Goal: Task Accomplishment & Management: Use online tool/utility

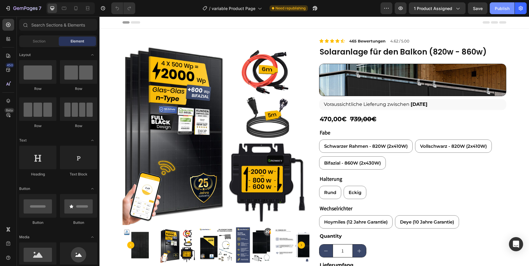
click at [500, 7] on div "Publish" at bounding box center [501, 8] width 15 height 6
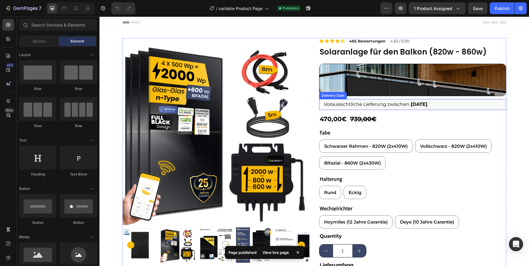
click at [442, 109] on div "Voraussichtliche Lieferung zwischen [DATE]" at bounding box center [412, 104] width 187 height 11
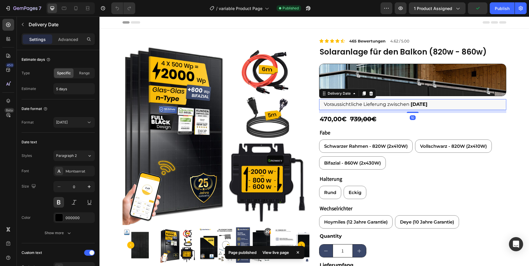
click at [434, 103] on div "Voraussichtliche Lieferung zwischen [DATE]" at bounding box center [412, 104] width 187 height 11
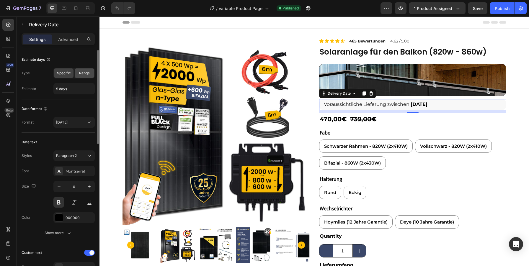
click at [83, 73] on span "Range" at bounding box center [84, 73] width 11 height 5
type input "1 days"
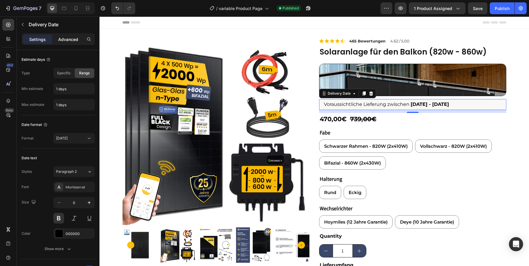
click at [63, 40] on p "Advanced" at bounding box center [68, 39] width 20 height 6
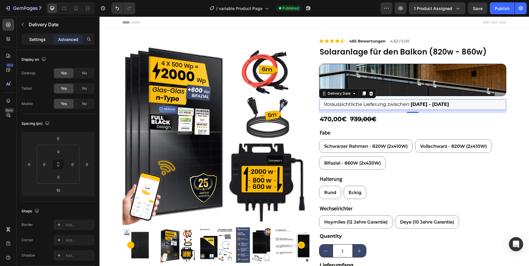
click at [35, 40] on p "Settings" at bounding box center [37, 39] width 17 height 6
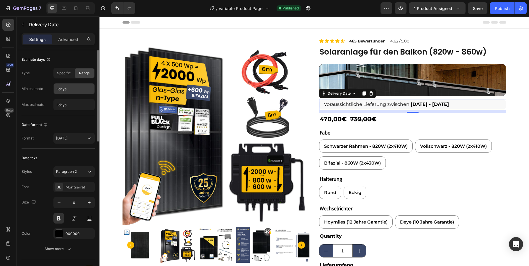
click at [73, 91] on input "1 days" at bounding box center [74, 88] width 41 height 11
click at [55, 91] on input "1 days" at bounding box center [74, 88] width 41 height 11
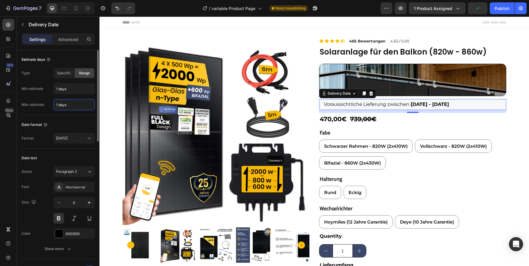
drag, startPoint x: 58, startPoint y: 105, endPoint x: 52, endPoint y: 105, distance: 6.8
click at [52, 105] on div "Max estimate 1 days" at bounding box center [58, 104] width 73 height 11
type input "3 days"
click at [33, 149] on div "Estimate days Type Specific Range Min estimate 1 days Max estimate 3 days" at bounding box center [58, 204] width 73 height 111
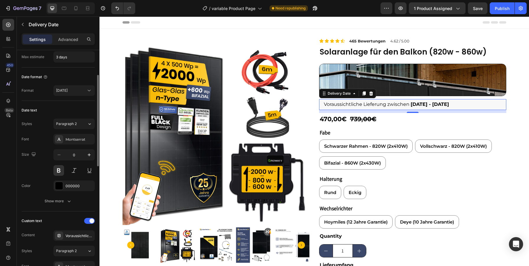
scroll to position [66, 0]
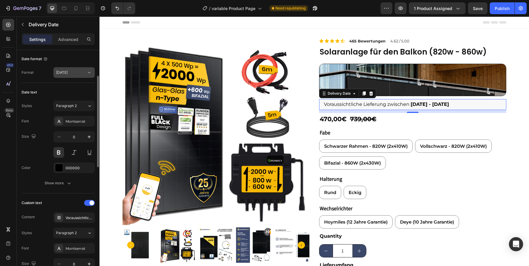
click at [89, 72] on icon at bounding box center [89, 73] width 6 height 6
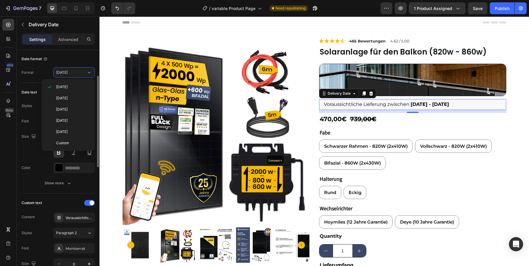
click at [25, 97] on div "Date text" at bounding box center [58, 92] width 73 height 9
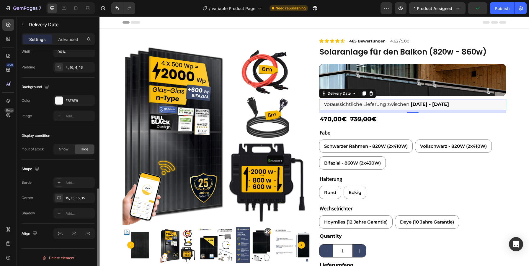
scroll to position [359, 0]
click at [64, 146] on span "Show" at bounding box center [63, 147] width 9 height 5
click at [78, 147] on div "Hide" at bounding box center [84, 147] width 19 height 9
click at [501, 11] on div "Publish" at bounding box center [501, 8] width 15 height 6
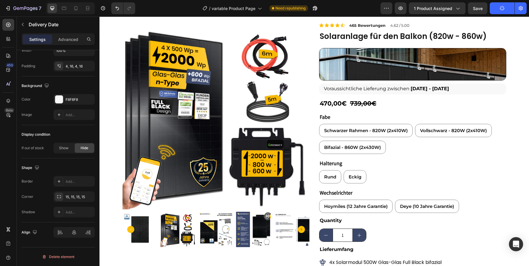
scroll to position [0, 0]
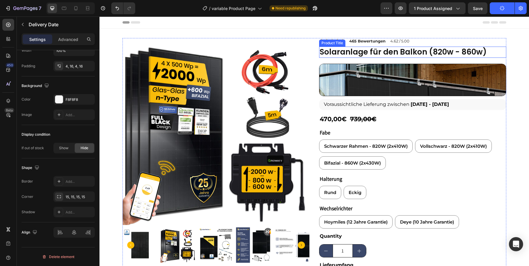
click at [356, 53] on h2 "Solaranlage für den Balkon (820w - 860w)" at bounding box center [412, 52] width 187 height 11
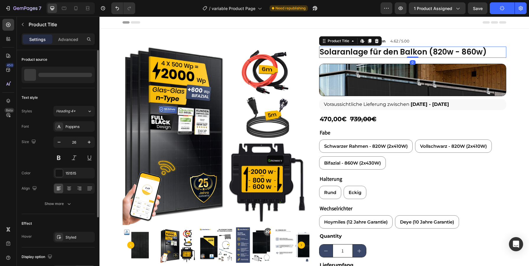
click at [356, 53] on h2 "Solaranlage für den Balkon (820w - 860w)" at bounding box center [412, 52] width 187 height 11
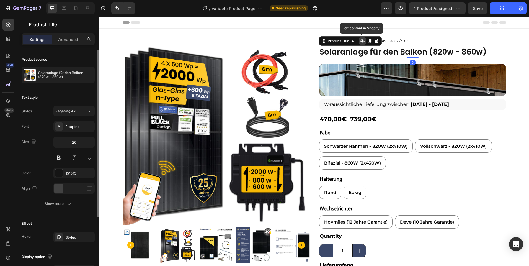
click at [356, 53] on h2 "Solaranlage für den Balkon (820w - 860w)" at bounding box center [412, 52] width 187 height 11
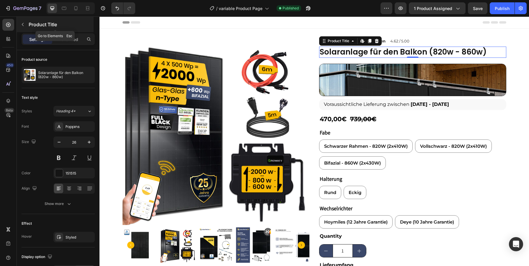
click at [21, 24] on icon "button" at bounding box center [22, 24] width 5 height 5
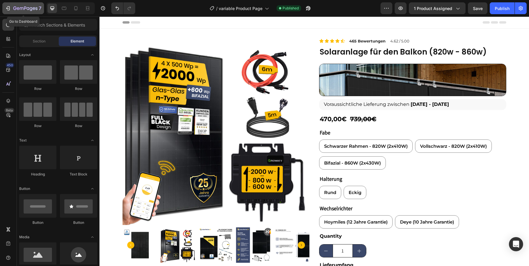
click at [10, 8] on icon "button" at bounding box center [8, 8] width 6 height 6
click at [327, 119] on div "470,00€" at bounding box center [333, 119] width 28 height 12
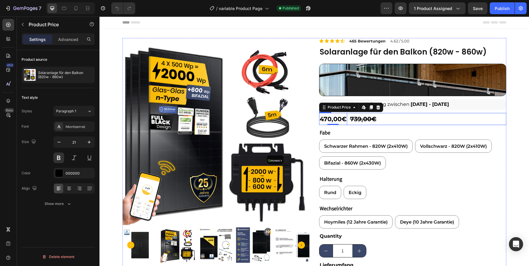
click at [385, 117] on div "470,00€ Product Price Edit content in Shopify 0 Product Price Edit content in S…" at bounding box center [412, 119] width 187 height 12
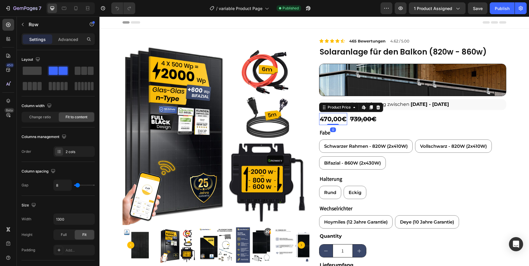
click at [336, 118] on div "470,00€" at bounding box center [333, 119] width 28 height 12
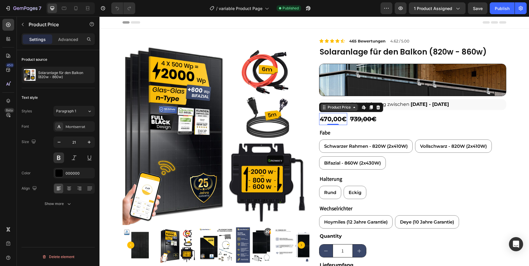
click at [356, 109] on icon at bounding box center [354, 107] width 5 height 5
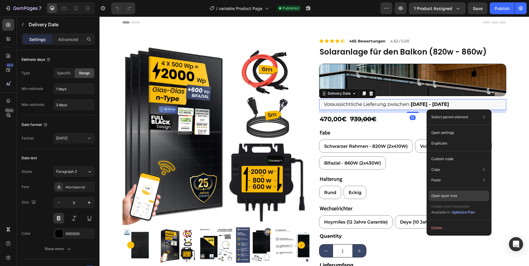
click at [452, 196] on p "Open layer tree" at bounding box center [444, 195] width 26 height 5
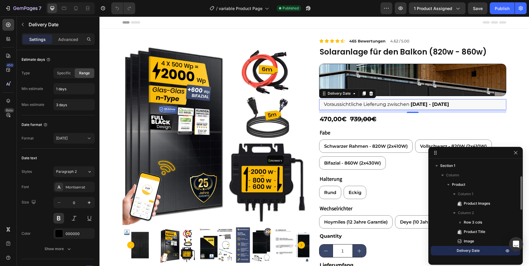
scroll to position [24, 0]
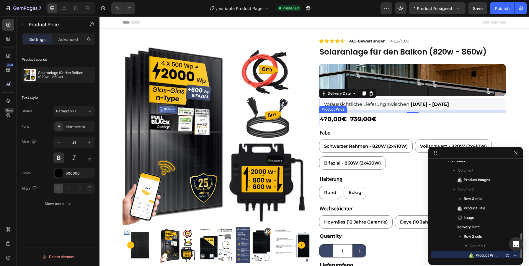
click at [333, 120] on div "470,00€" at bounding box center [333, 119] width 28 height 12
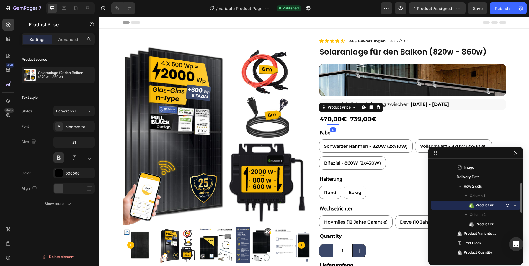
click at [482, 204] on span "Product Price" at bounding box center [486, 205] width 22 height 6
click at [71, 204] on icon "button" at bounding box center [69, 204] width 6 height 6
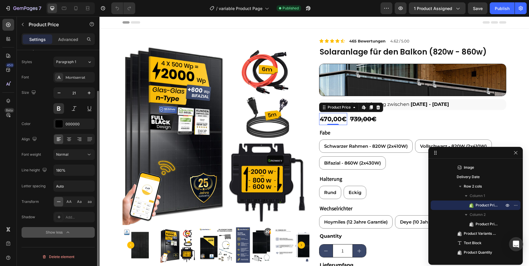
scroll to position [0, 0]
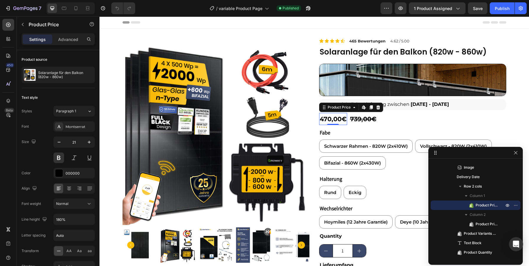
click at [340, 119] on div "470,00€" at bounding box center [333, 119] width 28 height 12
click at [342, 120] on div "470,00€" at bounding box center [333, 119] width 28 height 12
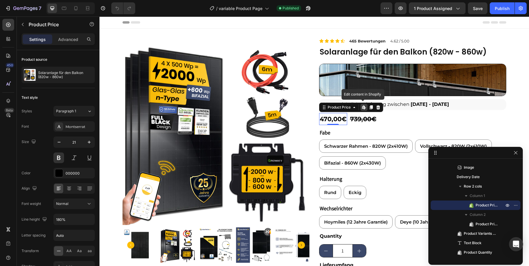
click at [342, 120] on div "470,00€" at bounding box center [333, 119] width 28 height 12
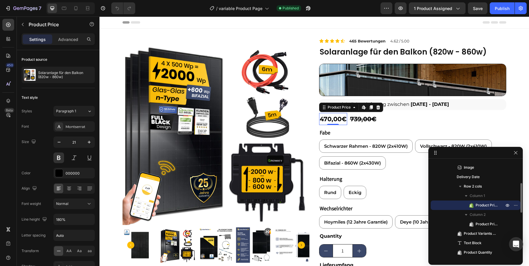
click at [488, 206] on span "Product Price" at bounding box center [486, 205] width 22 height 6
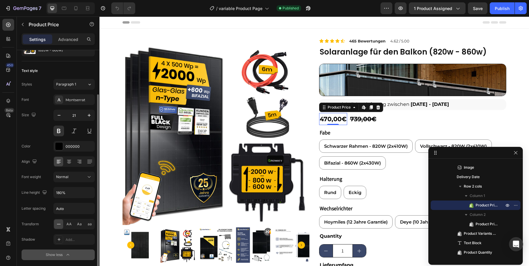
scroll to position [49, 0]
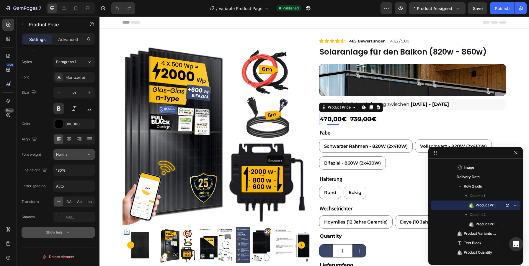
click at [90, 158] on button "Normal" at bounding box center [73, 154] width 41 height 11
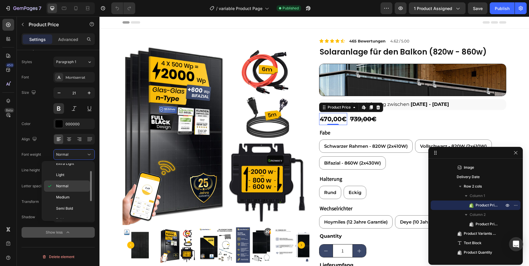
scroll to position [17, 0]
click at [64, 208] on span "Semi Bold" at bounding box center [64, 207] width 17 height 5
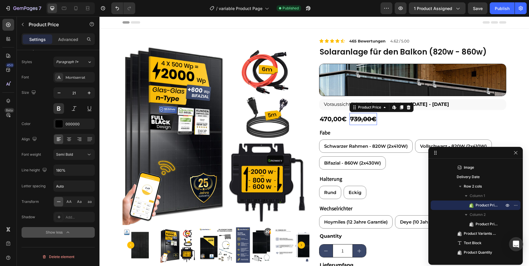
scroll to position [5, 0]
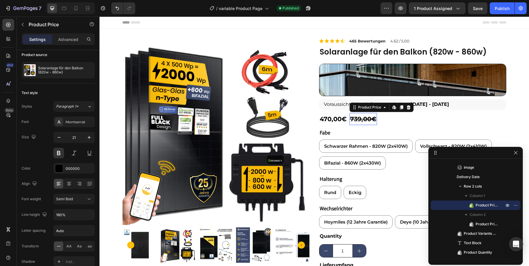
click at [364, 119] on div "739,00€" at bounding box center [362, 119] width 27 height 12
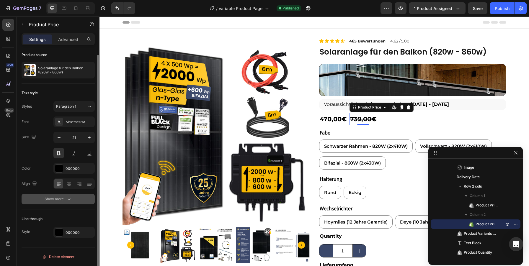
click at [71, 196] on icon "button" at bounding box center [69, 199] width 6 height 6
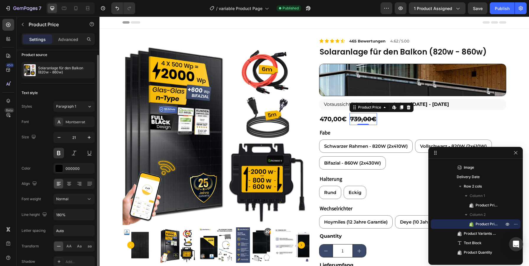
scroll to position [53, 0]
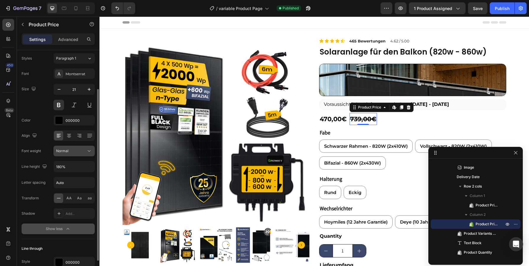
click at [92, 153] on icon at bounding box center [89, 151] width 6 height 6
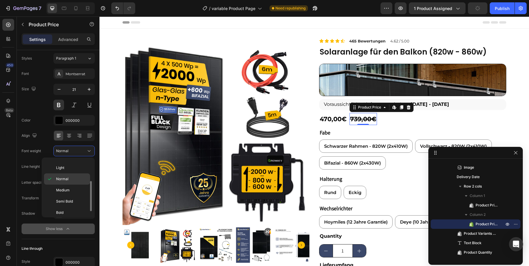
scroll to position [30, 0]
click at [71, 191] on span "Semi Bold" at bounding box center [64, 191] width 17 height 5
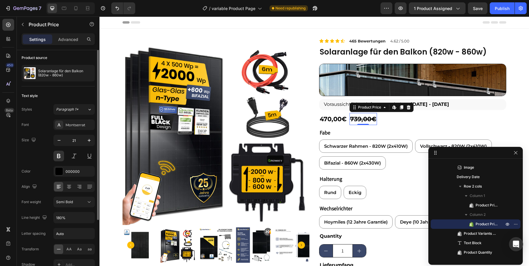
scroll to position [0, 0]
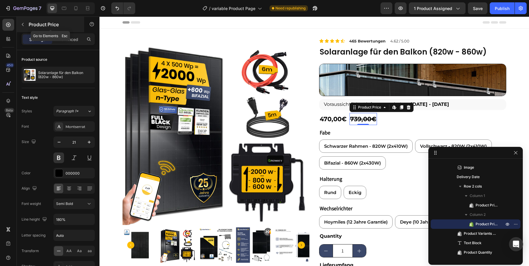
click at [23, 23] on icon "button" at bounding box center [22, 24] width 5 height 5
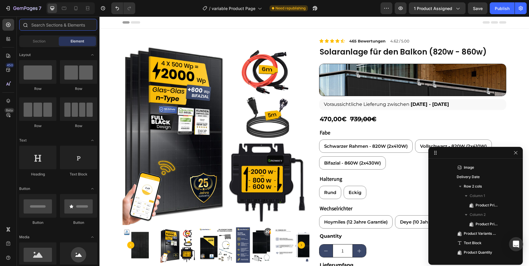
click at [40, 28] on input "text" at bounding box center [58, 25] width 78 height 12
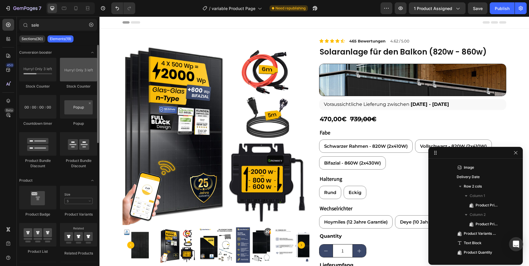
click at [76, 72] on div at bounding box center [78, 70] width 37 height 24
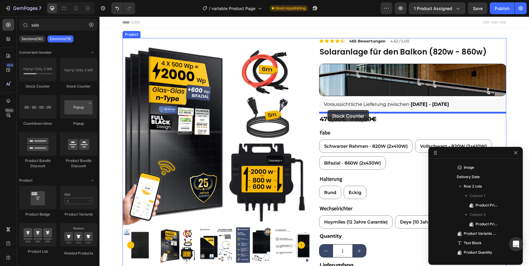
drag, startPoint x: 176, startPoint y: 88, endPoint x: 327, endPoint y: 110, distance: 153.2
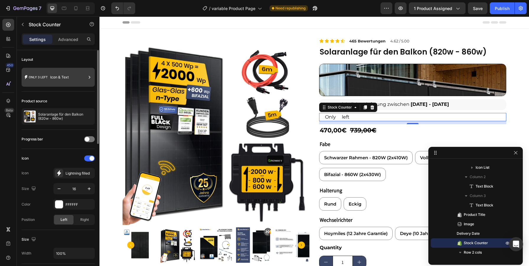
click at [67, 80] on div "Icon & Text" at bounding box center [68, 78] width 36 height 14
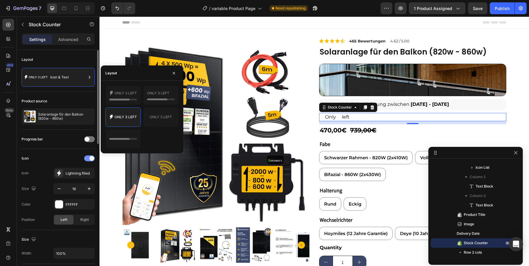
click at [91, 158] on span at bounding box center [91, 158] width 5 height 5
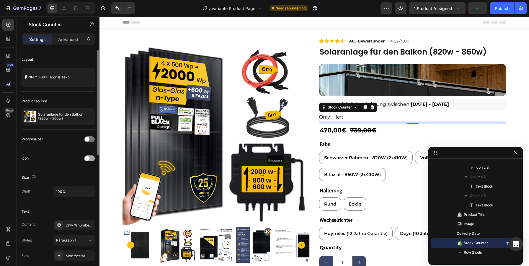
click at [91, 158] on div at bounding box center [89, 158] width 11 height 6
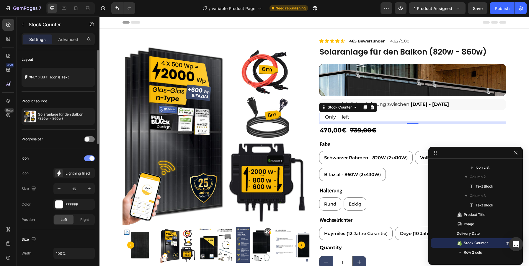
click at [91, 158] on span at bounding box center [91, 158] width 5 height 5
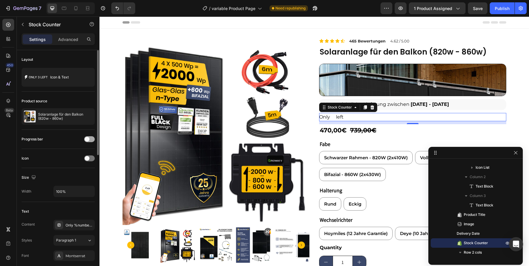
click at [88, 142] on div at bounding box center [89, 139] width 11 height 6
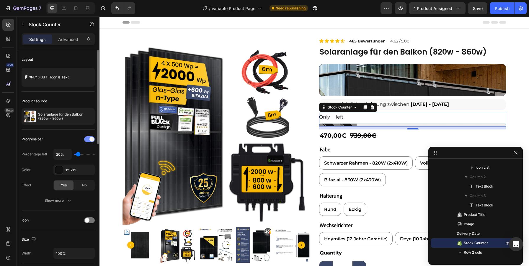
click at [88, 142] on div at bounding box center [89, 139] width 11 height 6
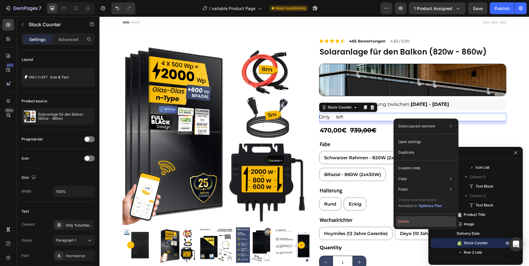
click at [407, 222] on button "Delete" at bounding box center [426, 221] width 60 height 11
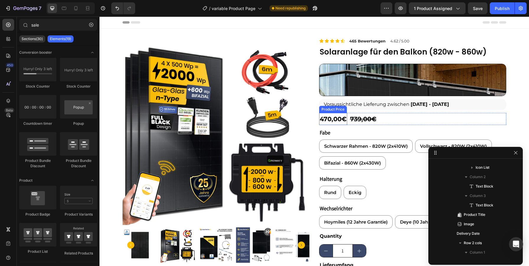
click at [334, 118] on div "470,00€" at bounding box center [333, 119] width 28 height 12
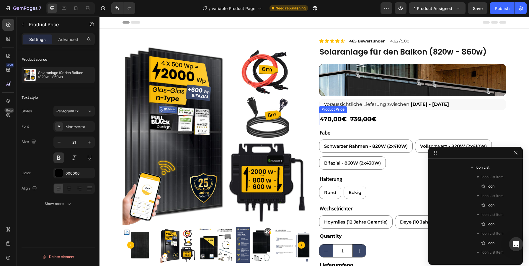
scroll to position [225, 0]
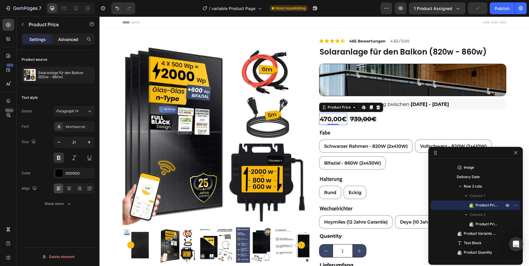
click at [64, 39] on p "Advanced" at bounding box center [68, 39] width 20 height 6
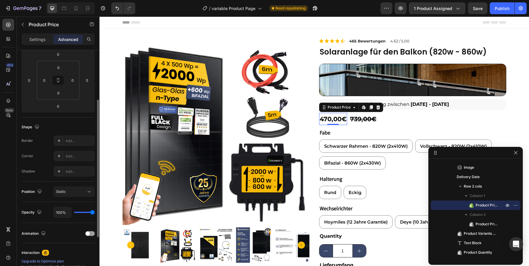
scroll to position [0, 0]
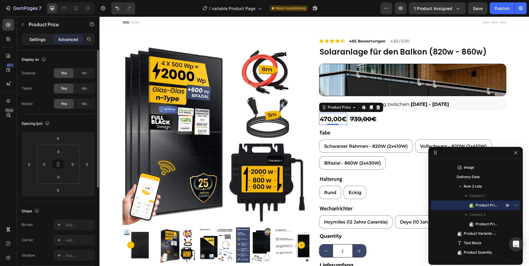
click at [43, 44] on div "Settings" at bounding box center [37, 39] width 29 height 9
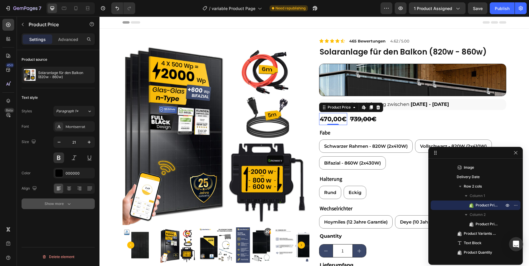
click at [53, 207] on button "Show more" at bounding box center [58, 204] width 73 height 11
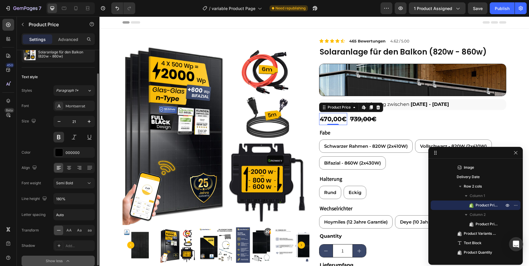
scroll to position [49, 0]
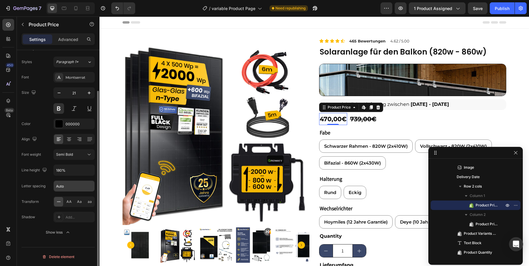
click at [77, 189] on input "Auto" at bounding box center [74, 186] width 41 height 11
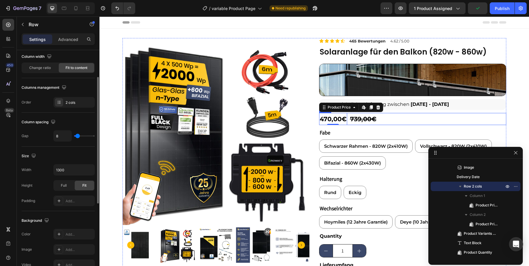
click at [392, 117] on div "470,00€ Product Price Edit content in Shopify 0 Product Price Edit content in S…" at bounding box center [412, 119] width 187 height 12
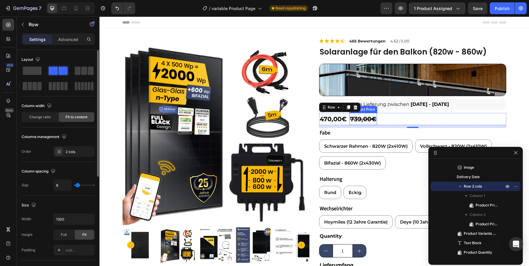
click at [363, 117] on div "739,00€" at bounding box center [362, 119] width 27 height 12
click at [20, 24] on button "button" at bounding box center [22, 24] width 9 height 9
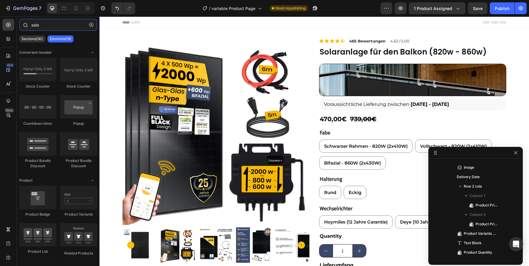
click at [40, 27] on input "sale" at bounding box center [58, 25] width 78 height 12
click at [60, 28] on input "sale" at bounding box center [58, 25] width 78 height 12
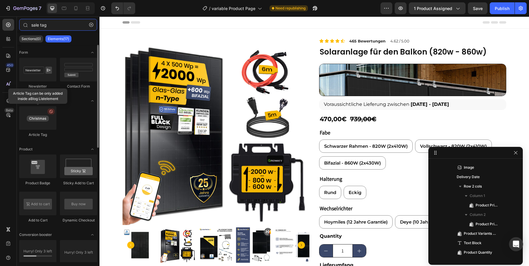
type input "sale tag"
drag, startPoint x: 49, startPoint y: 117, endPoint x: 78, endPoint y: 122, distance: 29.1
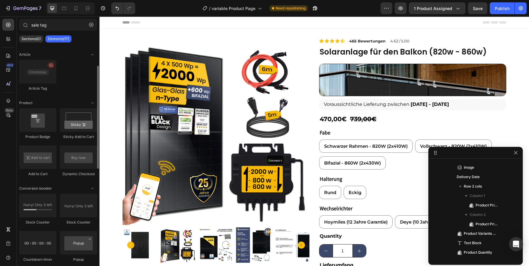
scroll to position [47, 0]
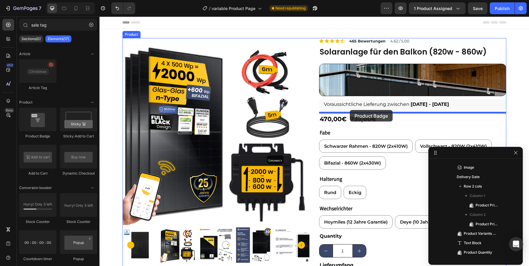
drag, startPoint x: 136, startPoint y: 136, endPoint x: 350, endPoint y: 110, distance: 214.9
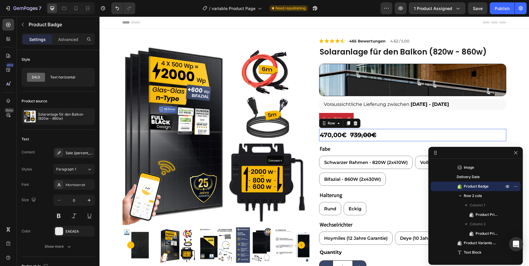
click at [415, 139] on div "470,00€ Product Price Product Price 739,00€ Product Price Product Price Row 0" at bounding box center [412, 135] width 187 height 12
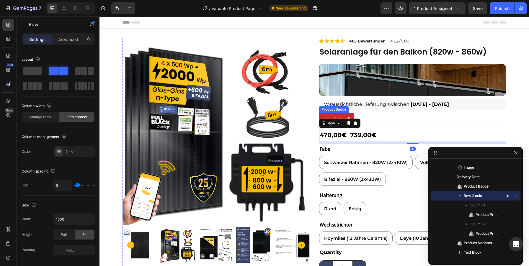
click at [374, 120] on div "Sale 36% off" at bounding box center [412, 119] width 187 height 13
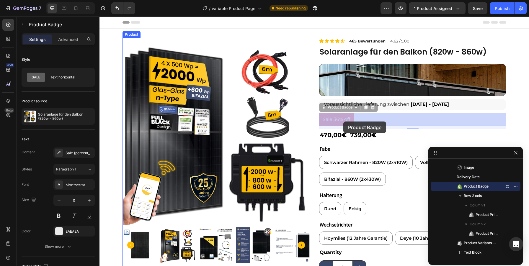
drag, startPoint x: 340, startPoint y: 119, endPoint x: 343, endPoint y: 122, distance: 4.2
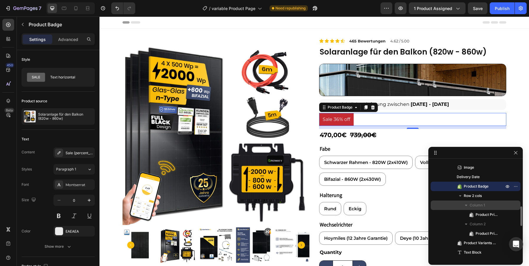
drag, startPoint x: 470, startPoint y: 187, endPoint x: 481, endPoint y: 207, distance: 23.1
click at [481, 207] on div "Row 3 cols Column 1 Icon List Icon List Item Icon Icon List Item Icon Icon List…" at bounding box center [475, 158] width 90 height 330
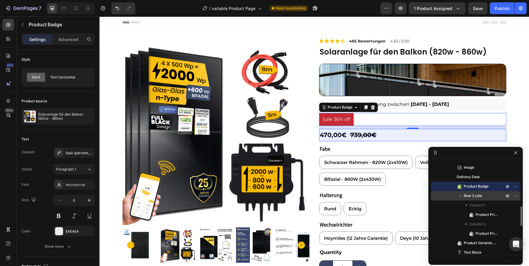
drag, startPoint x: 471, startPoint y: 184, endPoint x: 471, endPoint y: 196, distance: 11.5
click at [471, 196] on div "Row 3 cols Column 1 Icon List Icon List Item Icon Icon List Item Icon Icon List…" at bounding box center [475, 158] width 90 height 330
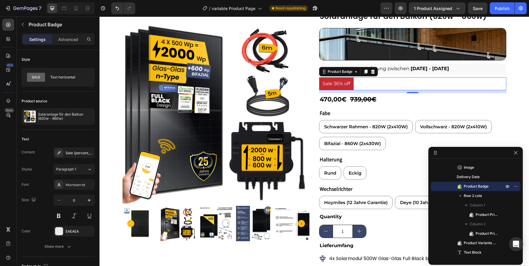
scroll to position [29, 0]
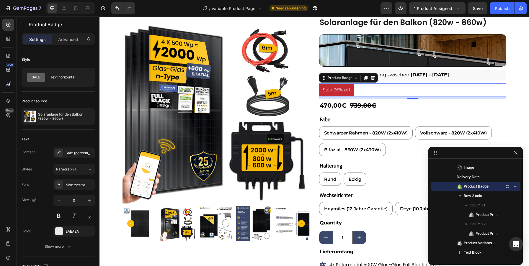
click at [363, 86] on div "Sale 36% off" at bounding box center [412, 89] width 187 height 13
click at [360, 88] on div "Sale 36% off" at bounding box center [412, 89] width 187 height 13
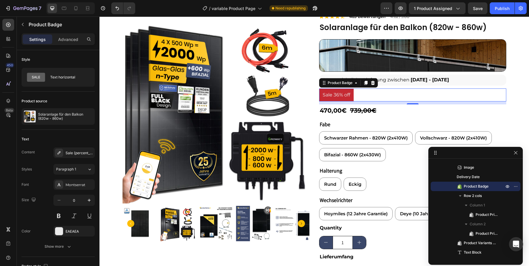
scroll to position [21, 0]
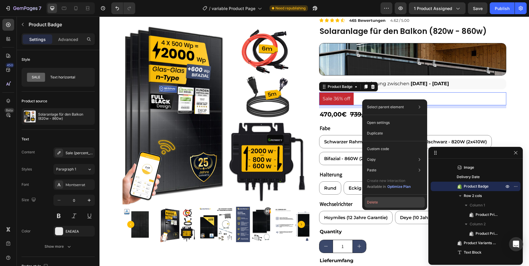
click at [383, 202] on button "Delete" at bounding box center [394, 202] width 60 height 11
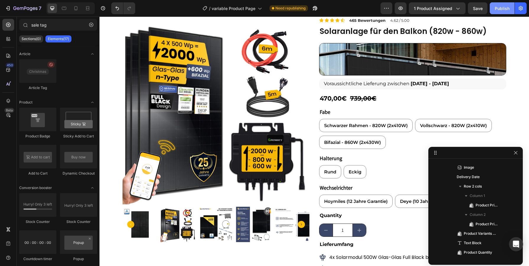
click at [504, 12] on button "Publish" at bounding box center [501, 8] width 25 height 12
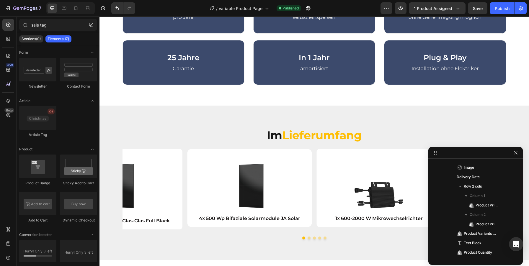
scroll to position [371, 0]
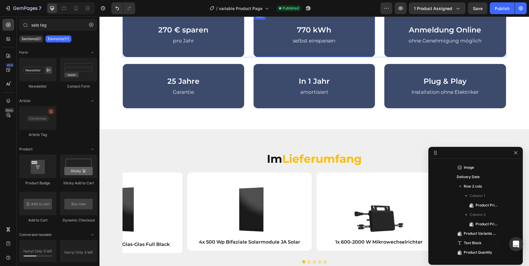
click at [362, 52] on div "770 kWh Heading selbst einspeisen Text block Row" at bounding box center [314, 34] width 122 height 45
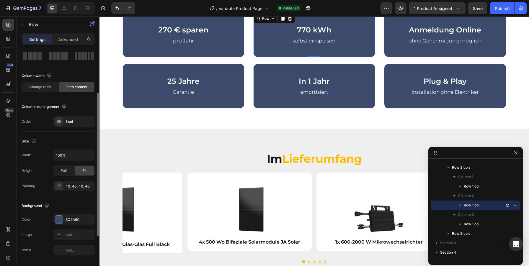
scroll to position [45, 0]
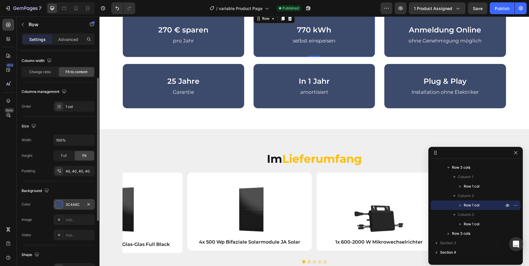
click at [68, 200] on div "3C4A6C" at bounding box center [73, 204] width 41 height 11
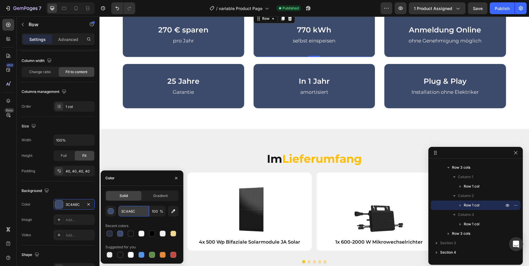
click at [129, 212] on input "3C4A6C" at bounding box center [133, 211] width 31 height 11
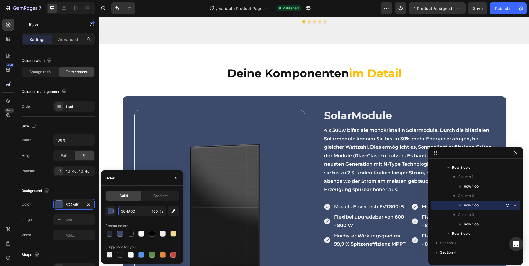
scroll to position [625, 0]
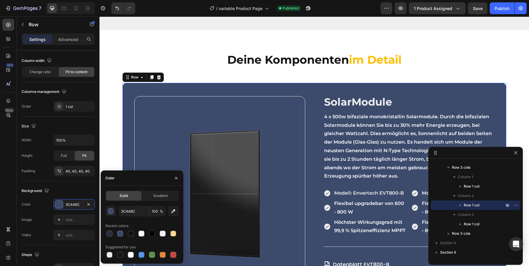
click at [249, 90] on div "Image SolarModule Heading 4 x 500w bifaziale monokristallin Solarmodule. Durch …" at bounding box center [313, 193] width 383 height 220
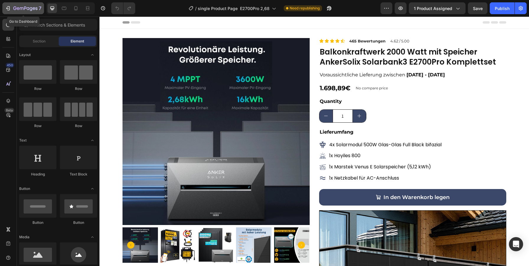
click at [3, 9] on button "7" at bounding box center [23, 8] width 42 height 12
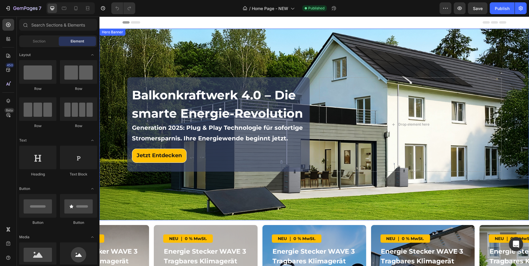
click at [117, 38] on div "Balkonkraftwerk 4.0 – Die smarte Energie-Revolution Heading Generation 2025: Pl…" at bounding box center [313, 125] width 429 height 192
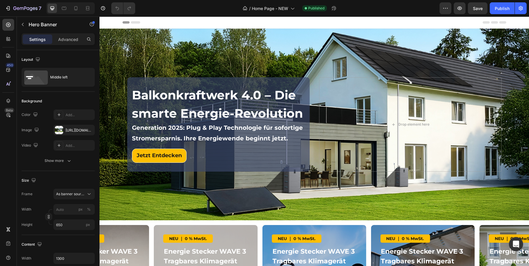
click at [508, 205] on div "Background Image" at bounding box center [313, 125] width 429 height 192
click at [81, 132] on div "https://cdn.shopify.com/s/files/1/0760/4161/7737/files/gempages_577411067571864…" at bounding box center [73, 130] width 17 height 5
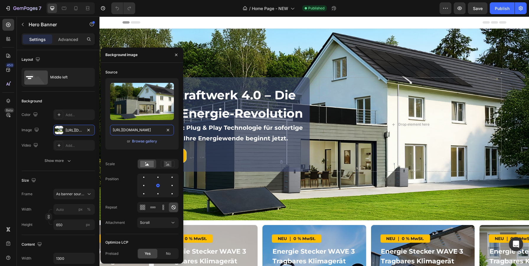
click at [142, 130] on input "https://cdn.shopify.com/s/files/1/0760/4161/7737/files/gempages_577411067571864…" at bounding box center [142, 130] width 64 height 11
paste input "Banner_try_2.jpg?v=1756366273"
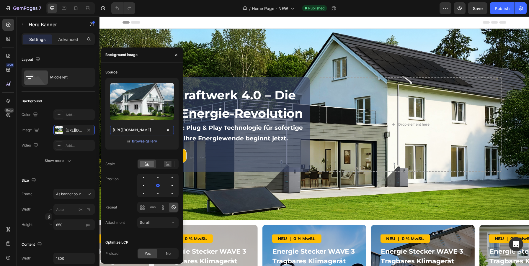
scroll to position [0, 96]
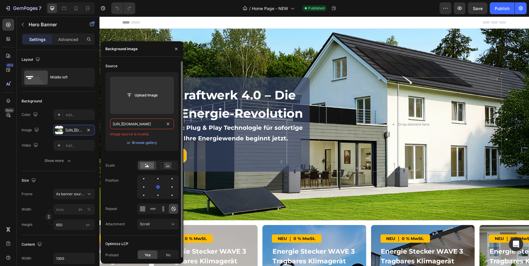
drag, startPoint x: 135, startPoint y: 129, endPoint x: 174, endPoint y: 130, distance: 38.4
click at [174, 130] on div "Upload Image https://cdn.shopify.com/s/files/1/0760/4161/7737/files/Banner_try_…" at bounding box center [141, 111] width 73 height 79
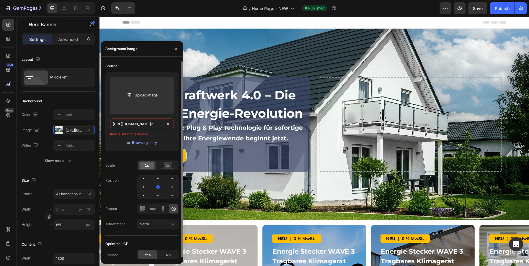
type input "https://cdn.shopify.com/s/files/1/0760/4161/7737/files/Banner_try_2.jpg"
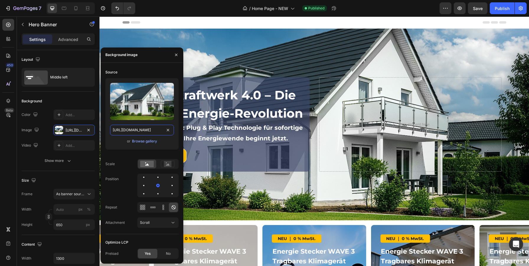
scroll to position [0, 70]
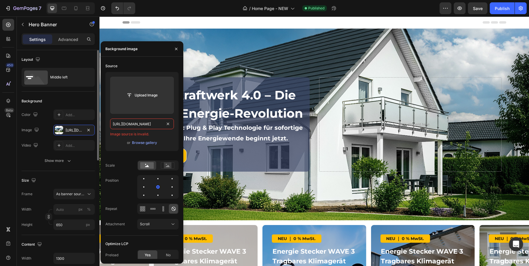
click at [37, 137] on div "The changes might be hidden by the video. Color Add... Image https://cdn.shopif…" at bounding box center [58, 129] width 73 height 41
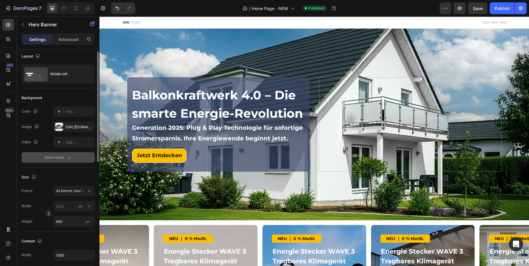
click at [59, 158] on div "Show more" at bounding box center [58, 158] width 27 height 6
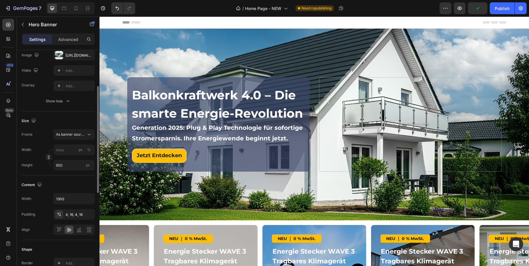
scroll to position [76, 0]
click at [65, 163] on input "650" at bounding box center [73, 164] width 41 height 11
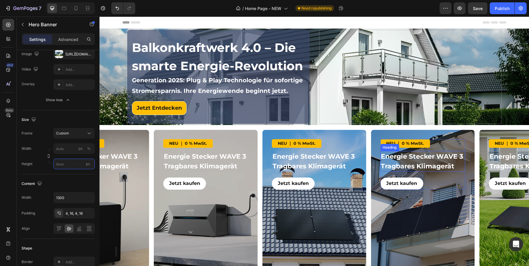
scroll to position [0, 0]
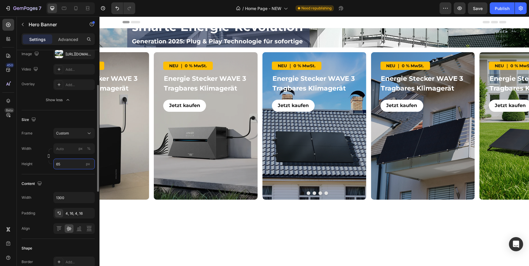
type input "650"
click at [90, 132] on icon at bounding box center [89, 133] width 6 height 6
click at [82, 151] on div "As banner source" at bounding box center [68, 147] width 47 height 11
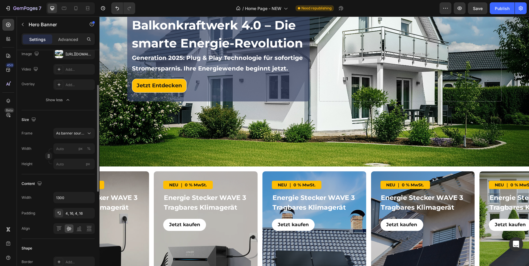
scroll to position [0, 0]
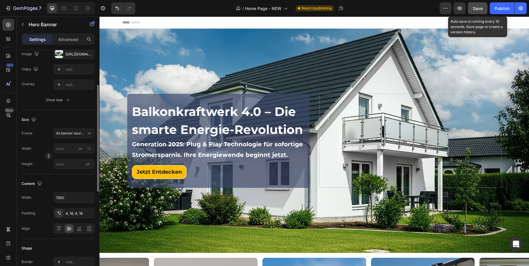
click at [478, 9] on span "Save" at bounding box center [478, 8] width 10 height 5
click at [35, 171] on div "Size Frame As banner source Width px % Height px" at bounding box center [58, 142] width 73 height 64
type input "650"
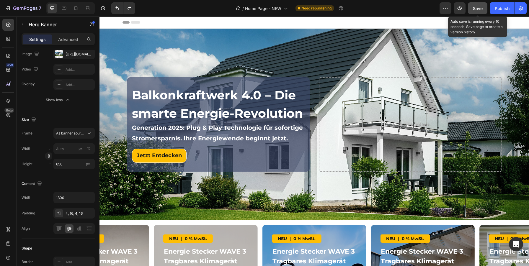
click at [476, 5] on div "Save" at bounding box center [478, 8] width 10 height 6
click at [476, 10] on span "Save" at bounding box center [478, 8] width 10 height 5
click at [460, 6] on icon "button" at bounding box center [459, 8] width 6 height 6
click at [220, 203] on div "Background Image" at bounding box center [313, 125] width 429 height 192
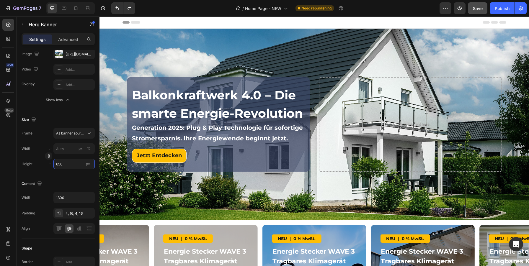
click at [66, 162] on input "650" at bounding box center [73, 164] width 41 height 11
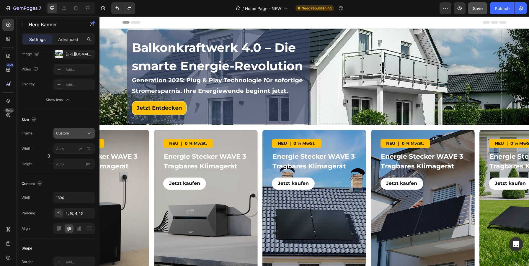
click at [89, 136] on icon at bounding box center [89, 133] width 6 height 6
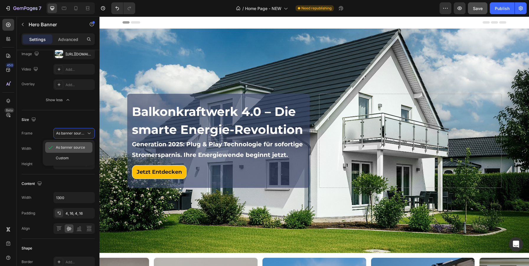
click at [75, 147] on span "As banner source" at bounding box center [70, 147] width 29 height 5
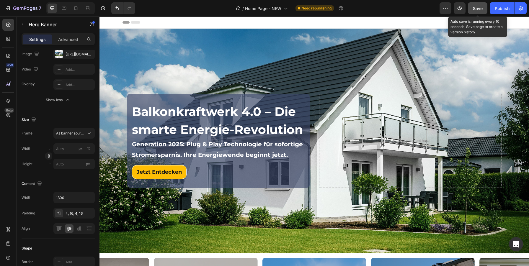
click at [474, 11] on button "Save" at bounding box center [477, 8] width 19 height 12
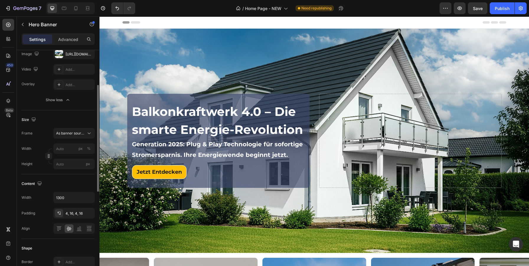
click at [40, 171] on div "Size Frame As banner source Width px % Height px" at bounding box center [58, 142] width 73 height 64
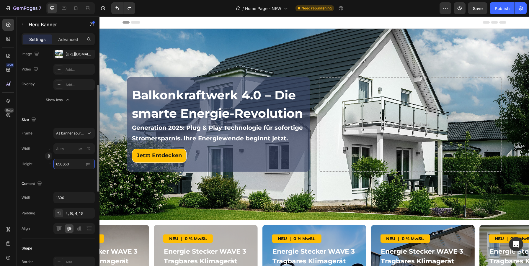
click at [69, 166] on input "650650" at bounding box center [73, 164] width 41 height 11
type input "650"
click at [34, 169] on div "Size Frame As banner source Width px % Height 650 px" at bounding box center [58, 142] width 73 height 64
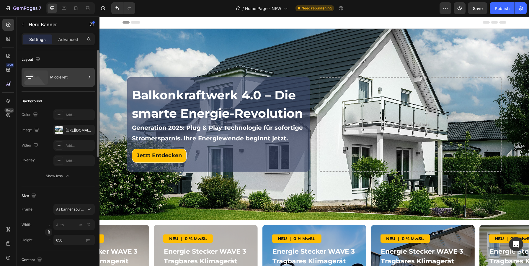
click at [90, 78] on icon at bounding box center [89, 77] width 6 height 6
click at [59, 98] on div "Background" at bounding box center [58, 100] width 73 height 9
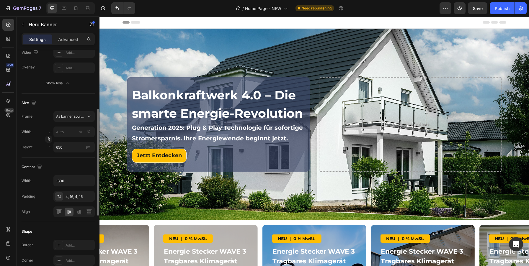
scroll to position [104, 0]
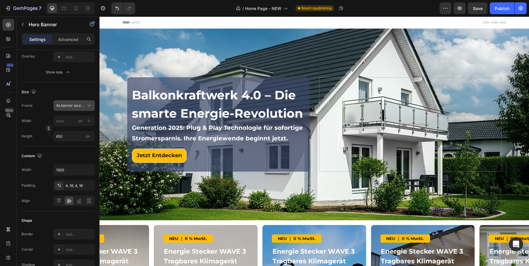
click at [88, 105] on icon at bounding box center [89, 106] width 6 height 6
click at [33, 120] on div "Width px %" at bounding box center [58, 121] width 73 height 11
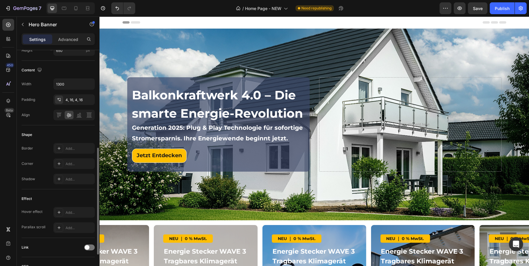
scroll to position [202, 0]
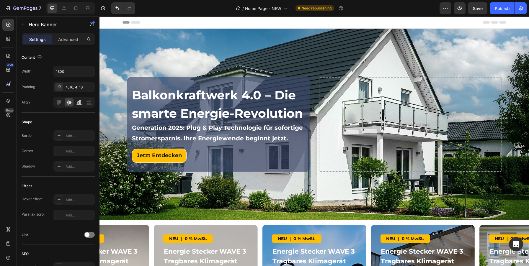
click at [80, 104] on icon at bounding box center [79, 102] width 1 height 4
click at [70, 104] on icon at bounding box center [69, 102] width 6 height 6
click at [61, 103] on icon at bounding box center [59, 102] width 6 height 6
click at [83, 103] on div at bounding box center [79, 102] width 9 height 8
click at [86, 103] on div at bounding box center [89, 102] width 9 height 8
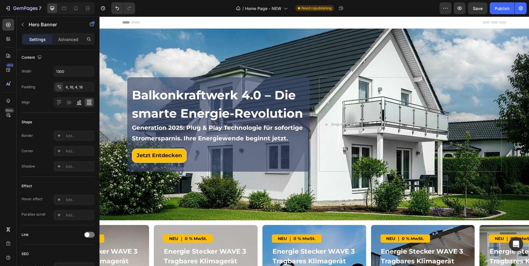
click at [75, 103] on div at bounding box center [79, 102] width 9 height 8
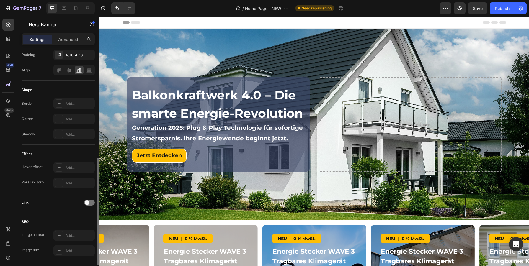
scroll to position [273, 0]
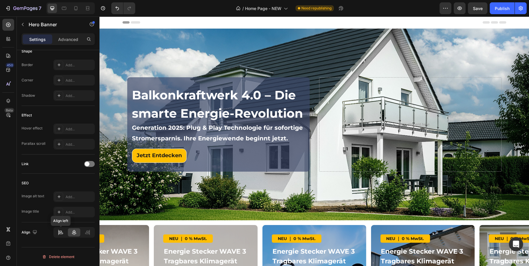
click at [57, 232] on div at bounding box center [61, 232] width 12 height 8
click at [72, 232] on icon at bounding box center [74, 233] width 6 height 6
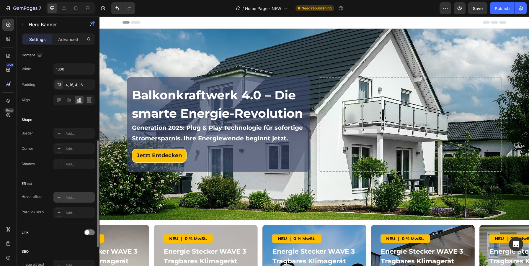
scroll to position [202, 0]
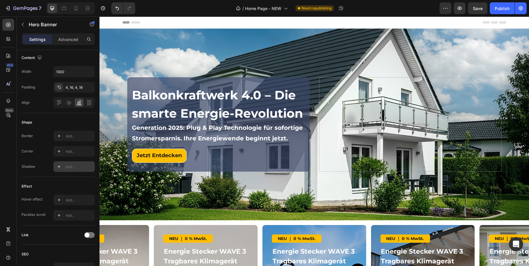
click at [74, 168] on div "Add..." at bounding box center [79, 166] width 28 height 5
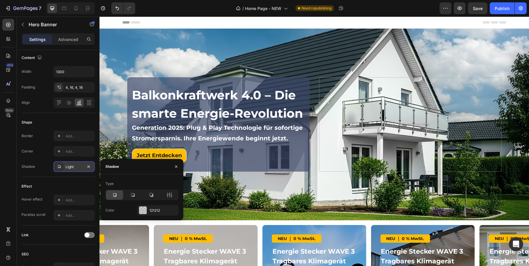
click at [32, 167] on div "Shadow" at bounding box center [29, 166] width 14 height 5
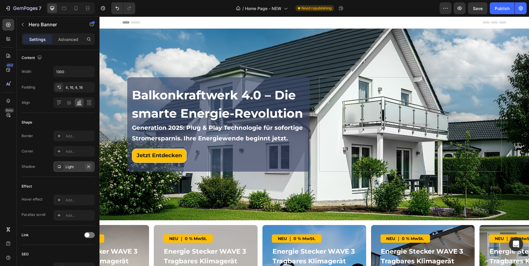
click at [90, 166] on icon "button" at bounding box center [88, 166] width 5 height 5
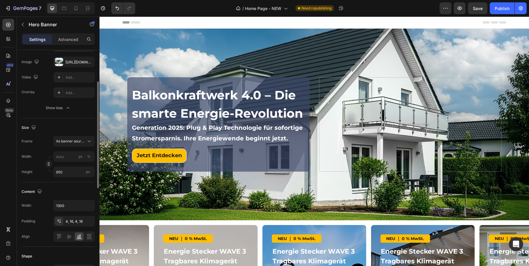
scroll to position [0, 0]
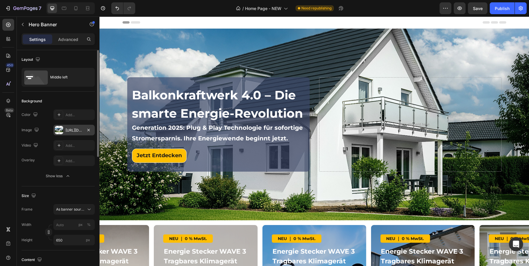
click at [56, 129] on div at bounding box center [59, 130] width 8 height 8
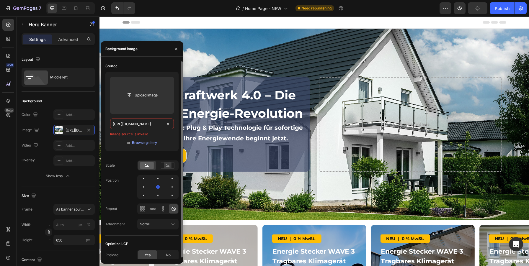
click at [160, 124] on input "https://cdn.shopify.com/s/files/1/0760/4161/7737/files/Banner_try_2.jpg" at bounding box center [142, 124] width 64 height 11
click at [168, 193] on div at bounding box center [171, 195] width 7 height 7
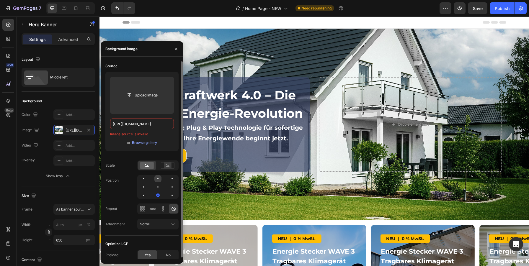
click at [158, 178] on div at bounding box center [157, 178] width 1 height 1
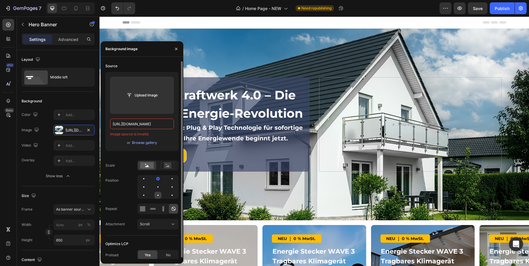
click at [168, 197] on div at bounding box center [171, 195] width 7 height 7
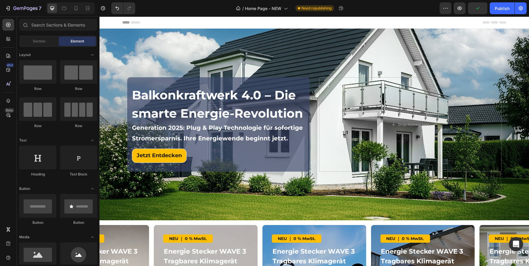
click at [425, 20] on div "Header" at bounding box center [313, 23] width 383 height 12
click at [478, 10] on span "Save" at bounding box center [478, 8] width 10 height 5
click at [384, 230] on div "NEU ｜ 0 % MwSt. Text Block Energie Stecker WAVE 3 Tragbares Klimagerät Heading …" at bounding box center [423, 255] width 104 height 60
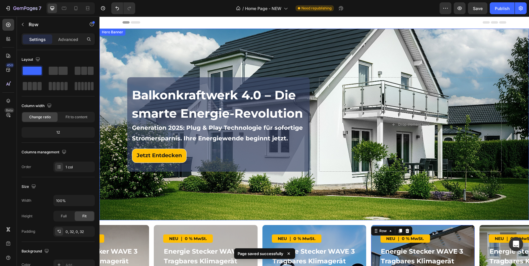
click at [411, 205] on div "Background Image" at bounding box center [313, 125] width 429 height 192
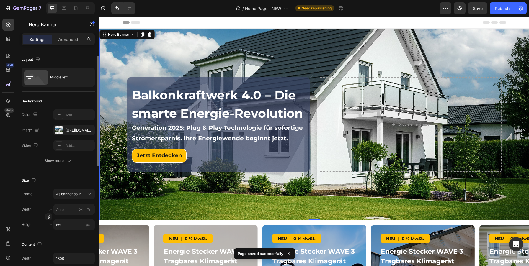
scroll to position [33, 0]
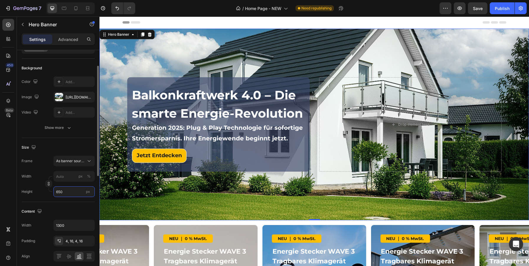
click at [66, 189] on input "650" at bounding box center [73, 191] width 41 height 11
click at [59, 192] on input "650" at bounding box center [73, 191] width 41 height 11
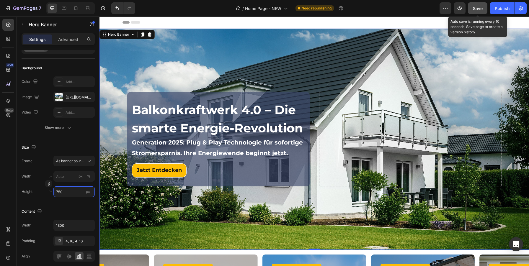
type input "750"
click at [484, 4] on button "Save" at bounding box center [477, 8] width 19 height 12
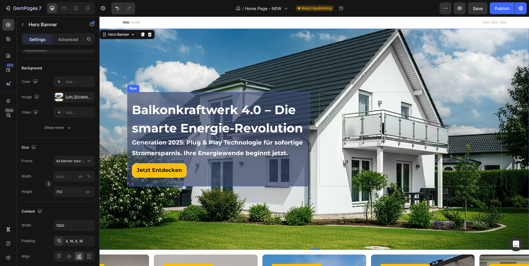
click at [130, 95] on div "Balkonkraftwerk 4.0 – Die smarte Energie-Revolution Heading Generation 2025: Pl…" at bounding box center [218, 139] width 182 height 94
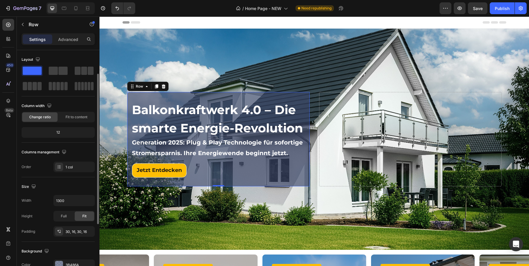
scroll to position [127, 0]
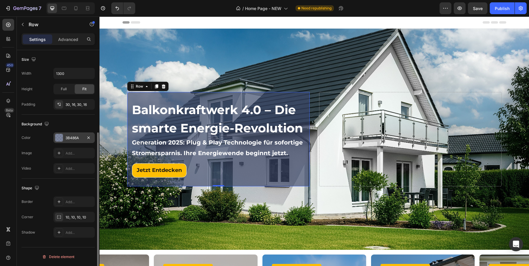
click at [60, 137] on div at bounding box center [59, 138] width 8 height 8
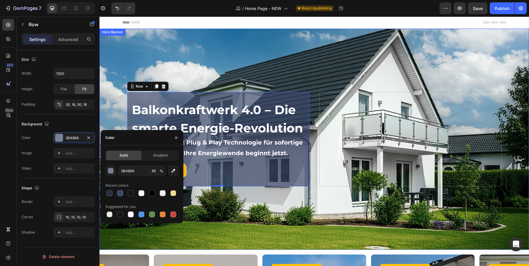
click at [475, 55] on div "Background Image" at bounding box center [313, 139] width 429 height 221
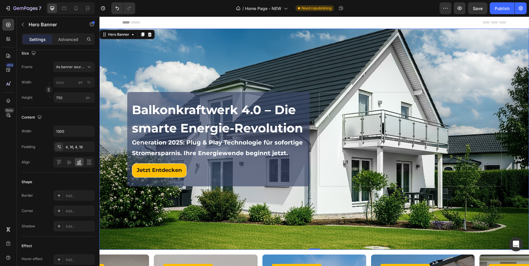
scroll to position [0, 0]
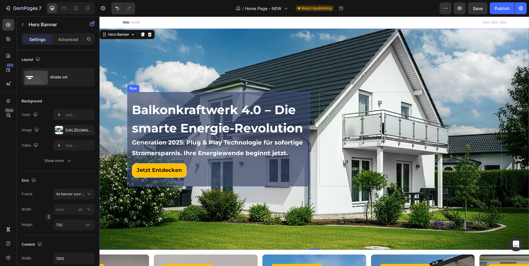
click at [307, 95] on div "Balkonkraftwerk 4.0 – Die smarte Energie-Revolution Heading Generation 2025: Pl…" at bounding box center [218, 139] width 182 height 94
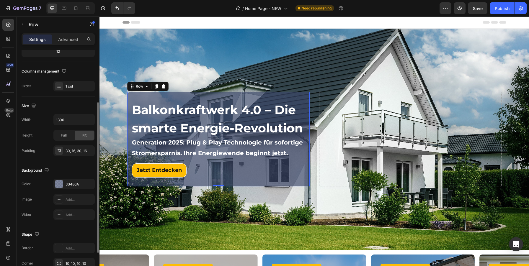
scroll to position [127, 0]
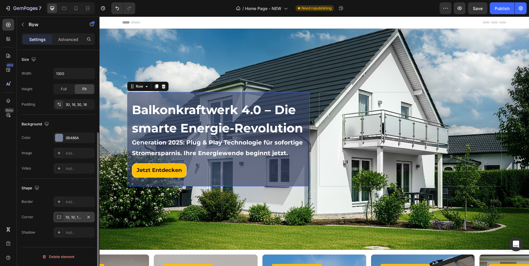
click at [71, 216] on div "10, 10, 10, 10" at bounding box center [73, 217] width 17 height 5
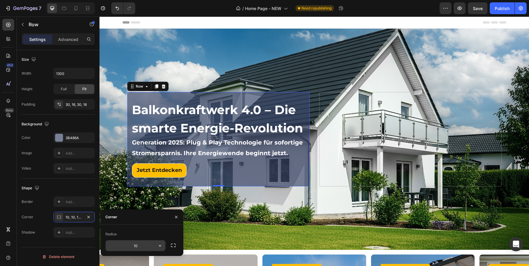
click at [138, 245] on input "10" at bounding box center [136, 245] width 60 height 11
type input "15"
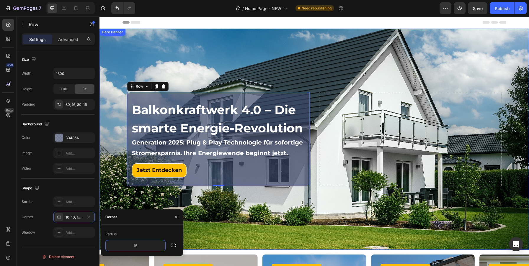
click at [270, 205] on div "Background Image" at bounding box center [313, 139] width 429 height 221
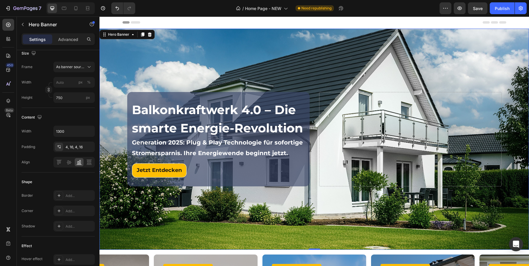
scroll to position [0, 0]
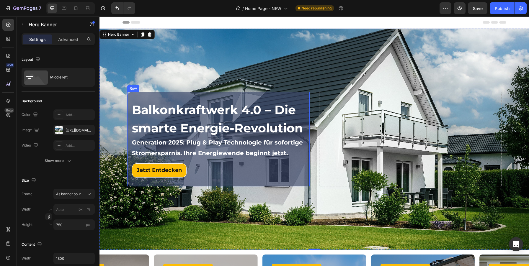
click at [131, 95] on div "Balkonkraftwerk 4.0 – Die smarte Energie-Revolution Heading Generation 2025: Pl…" at bounding box center [218, 139] width 182 height 94
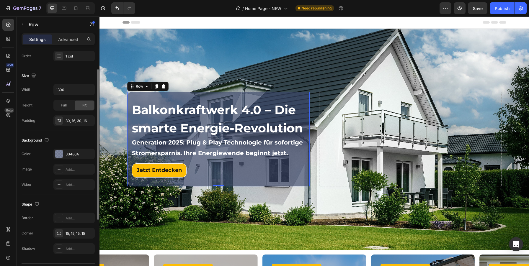
scroll to position [127, 0]
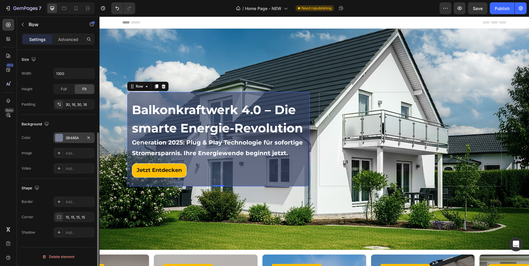
click at [70, 138] on div "3B486A" at bounding box center [73, 137] width 17 height 5
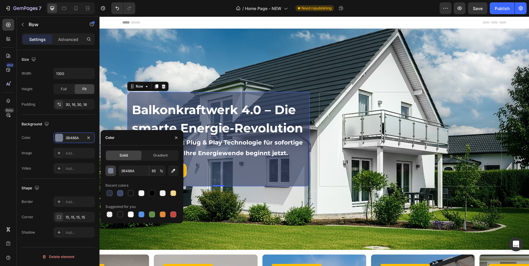
click at [109, 171] on div "button" at bounding box center [111, 171] width 6 height 6
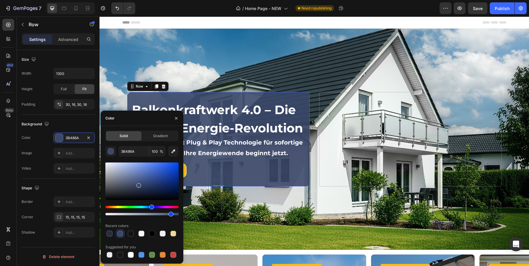
drag, startPoint x: 154, startPoint y: 213, endPoint x: 170, endPoint y: 220, distance: 17.7
click at [170, 220] on div "3B486A 100 % Recent colors Suggested for you" at bounding box center [141, 202] width 73 height 113
type input "89"
click at [70, 136] on div "3B486A" at bounding box center [73, 137] width 17 height 5
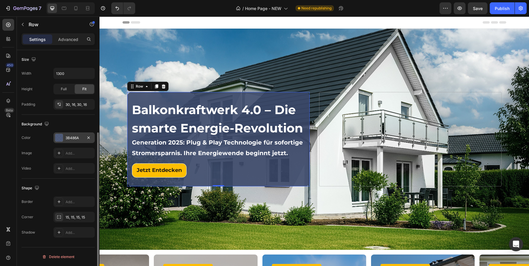
click at [72, 137] on div "3B486A" at bounding box center [73, 137] width 17 height 5
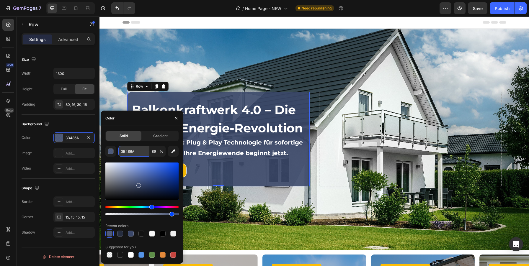
click at [130, 152] on input "3B486A" at bounding box center [133, 151] width 31 height 11
paste input "b486a"
type input "3B486A"
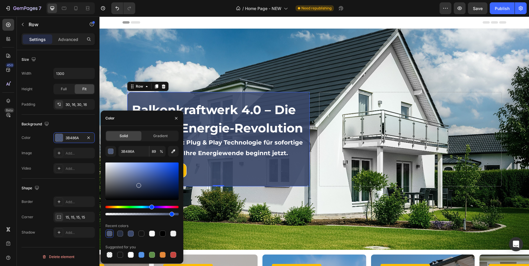
click at [152, 126] on div "Solid Gradient 3B486A 89 % Recent colors Suggested for you" at bounding box center [142, 195] width 83 height 138
drag, startPoint x: 171, startPoint y: 214, endPoint x: 169, endPoint y: 215, distance: 3.2
click at [169, 215] on div at bounding box center [170, 214] width 5 height 5
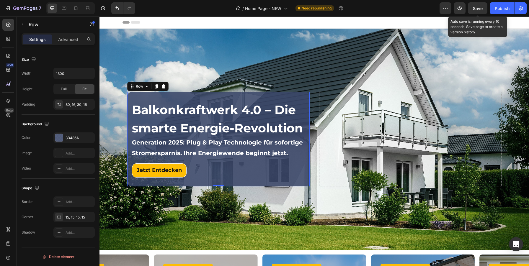
click at [475, 8] on span "Save" at bounding box center [478, 8] width 10 height 5
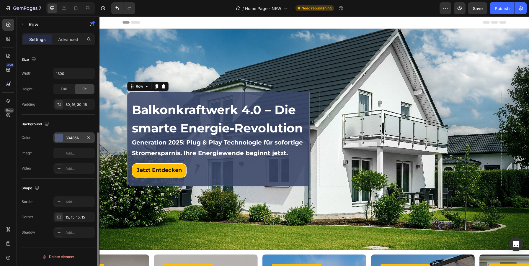
click at [76, 138] on div "3B486A" at bounding box center [73, 137] width 17 height 5
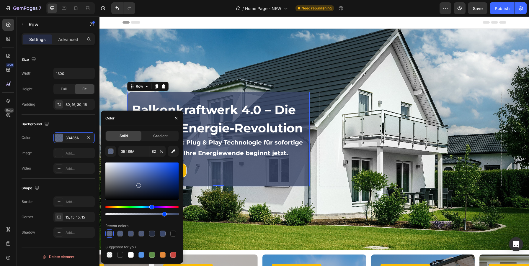
type input "79"
drag, startPoint x: 170, startPoint y: 213, endPoint x: 163, endPoint y: 214, distance: 6.8
click at [163, 214] on div at bounding box center [164, 214] width 5 height 5
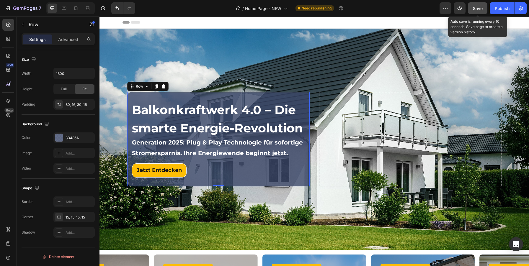
click at [469, 7] on button "Save" at bounding box center [477, 8] width 19 height 12
